Goal: Task Accomplishment & Management: Manage account settings

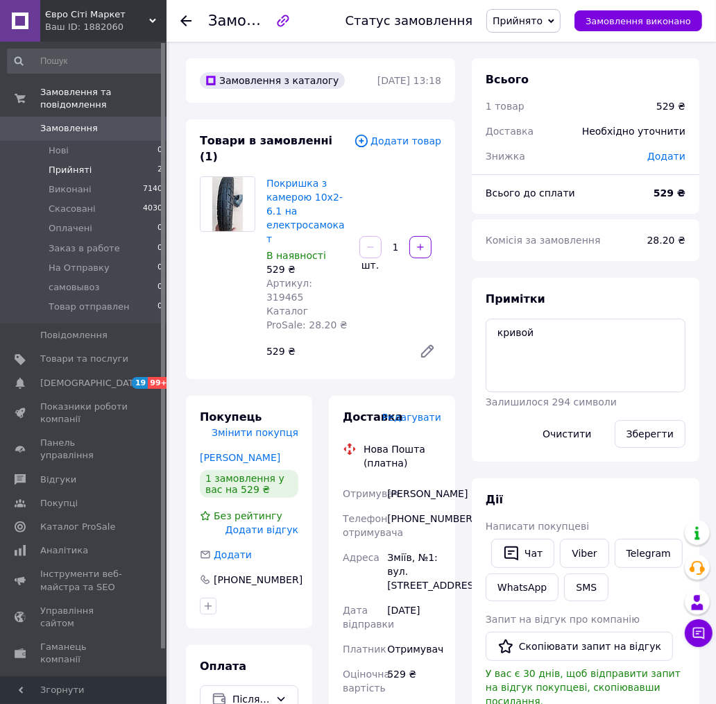
click at [87, 163] on li "Прийняті 2" at bounding box center [85, 169] width 171 height 19
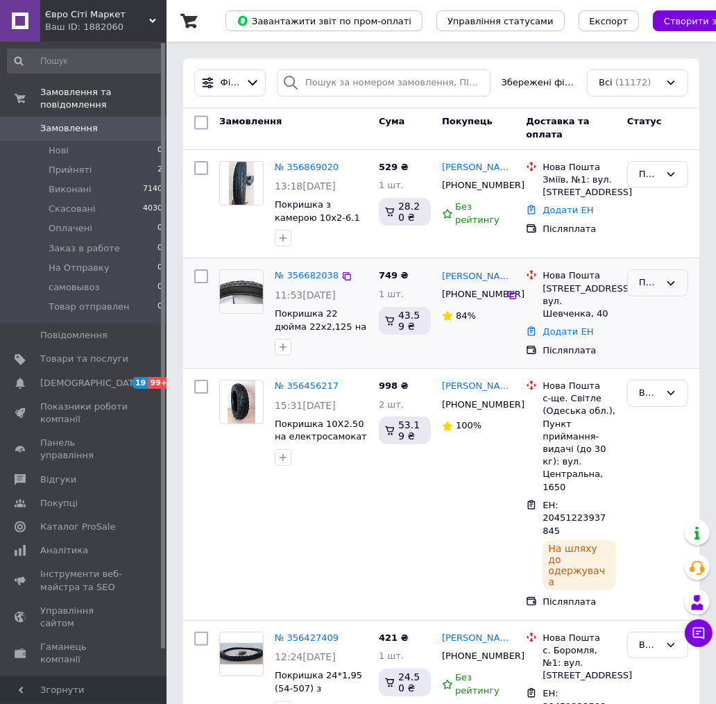
click at [675, 280] on icon at bounding box center [670, 283] width 11 height 11
click at [661, 334] on li "На Отправку" at bounding box center [658, 331] width 60 height 54
click at [325, 273] on link "№ 356682038" at bounding box center [307, 275] width 64 height 10
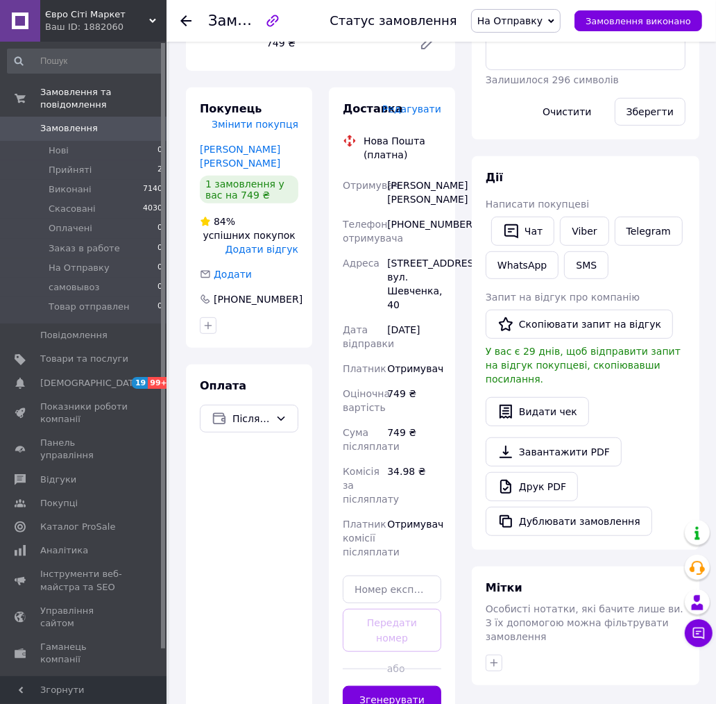
scroll to position [421, 0]
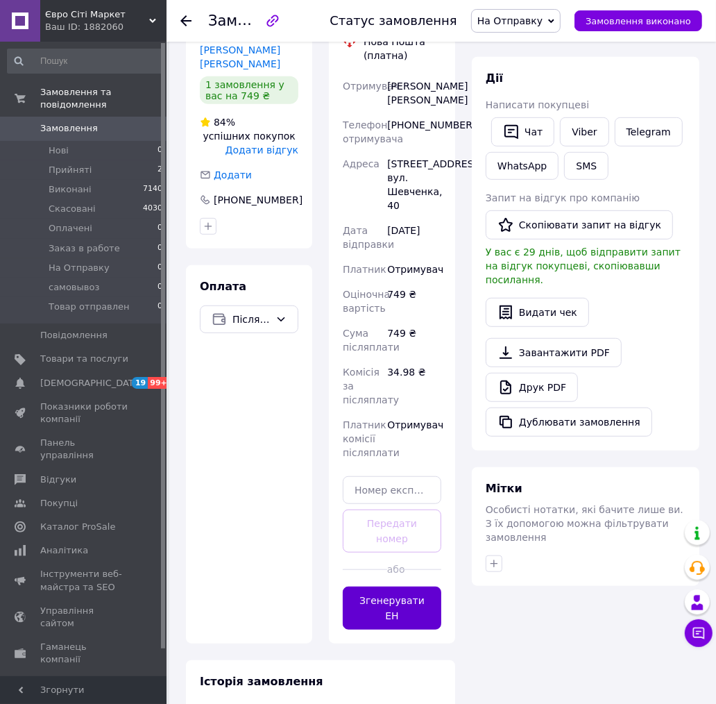
click at [401, 586] on button "Згенерувати ЕН" at bounding box center [392, 607] width 99 height 43
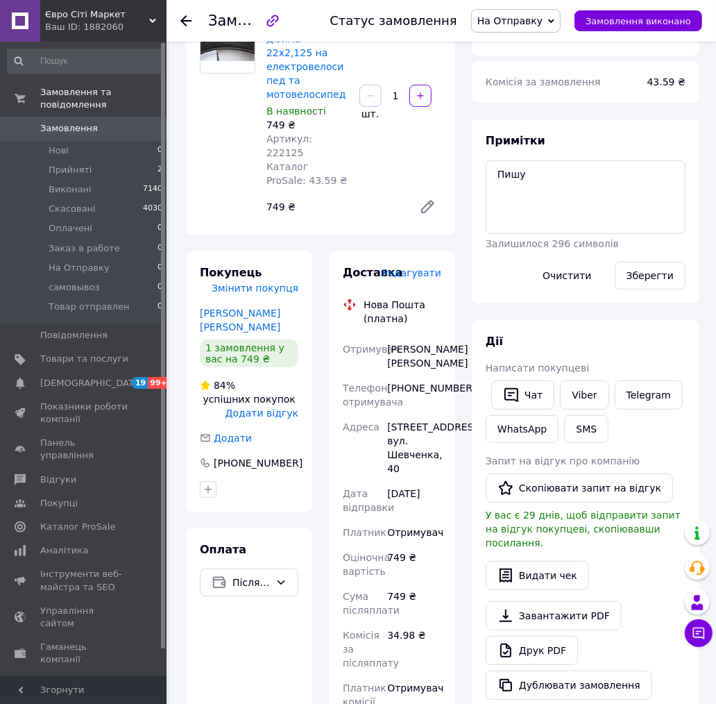
scroll to position [113, 0]
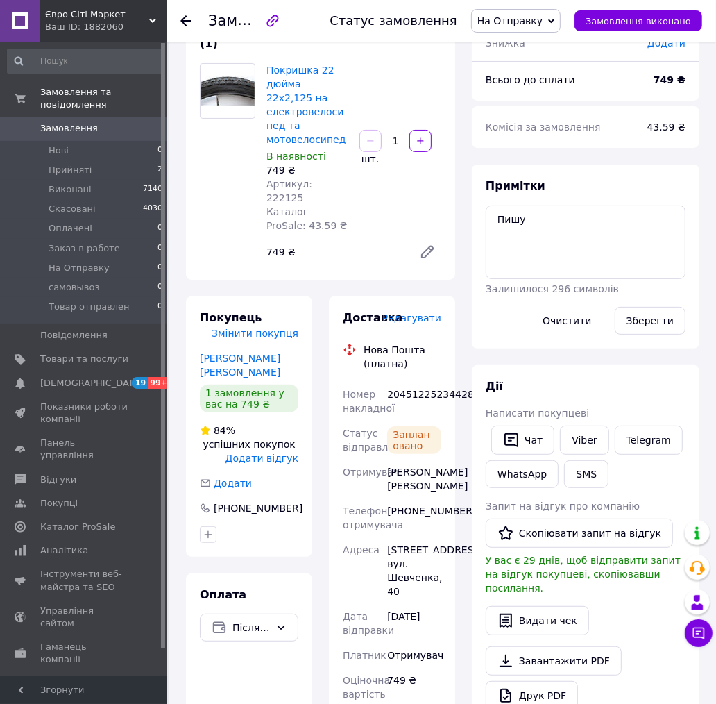
click at [414, 382] on div "20451225234428" at bounding box center [414, 401] width 60 height 39
copy div "20451225234428"
click at [517, 228] on textarea "Пишу" at bounding box center [586, 242] width 200 height 74
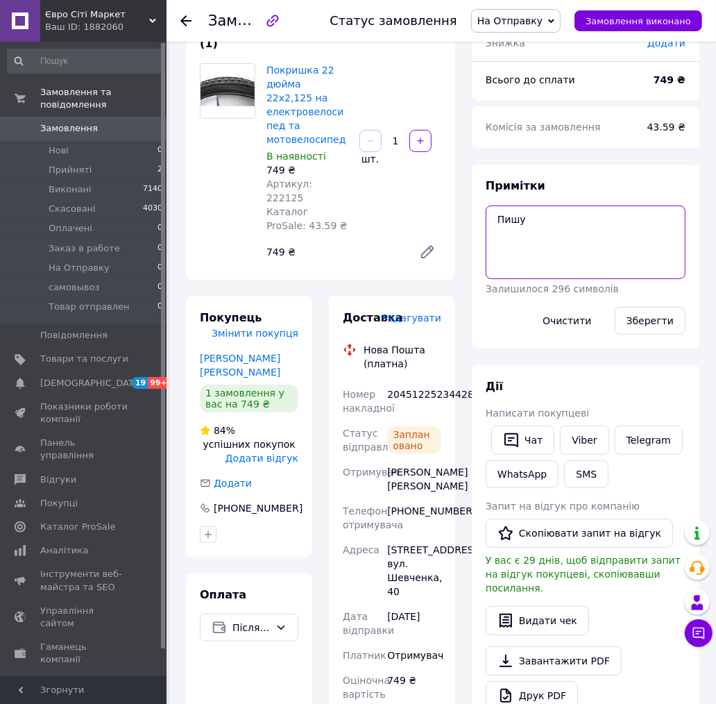
paste textarea "20451225234428"
type textarea "20451225234428"
click at [678, 329] on button "Зберегти" at bounding box center [650, 321] width 71 height 28
